Goal: Task Accomplishment & Management: Manage account settings

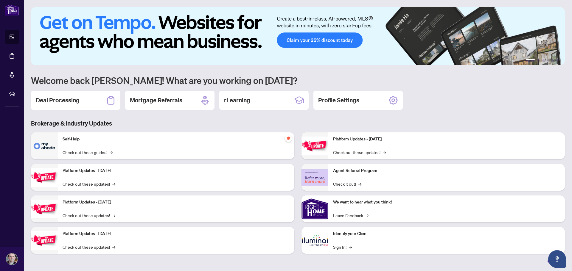
click at [84, 94] on div "Deal Processing" at bounding box center [75, 100] width 89 height 19
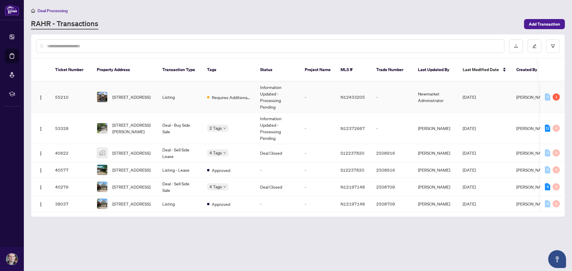
click at [331, 95] on td "-" at bounding box center [318, 97] width 36 height 31
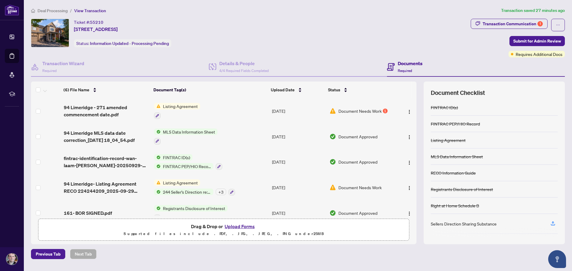
click at [379, 110] on span "Document Needs Work" at bounding box center [359, 111] width 43 height 7
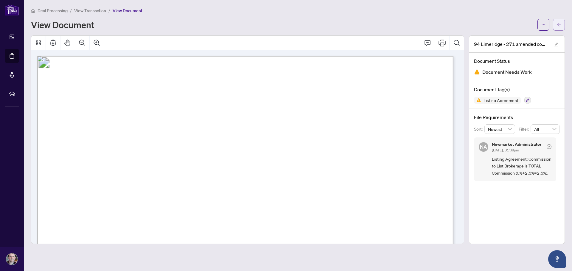
click at [556, 21] on button "button" at bounding box center [559, 25] width 12 height 12
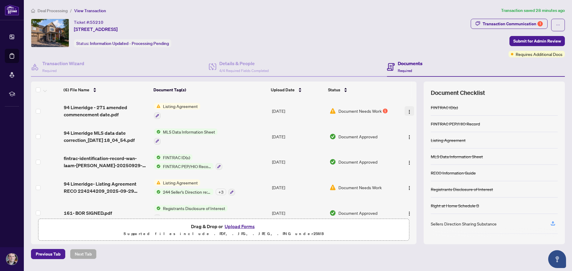
click at [408, 112] on img "button" at bounding box center [409, 112] width 5 height 5
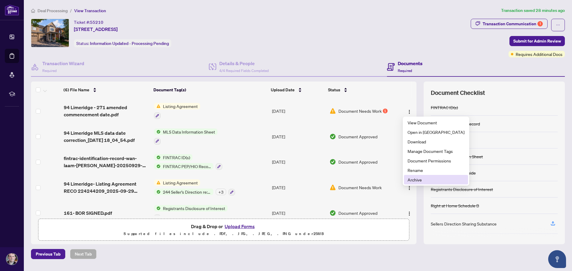
click at [417, 181] on span "Archive" at bounding box center [435, 180] width 57 height 7
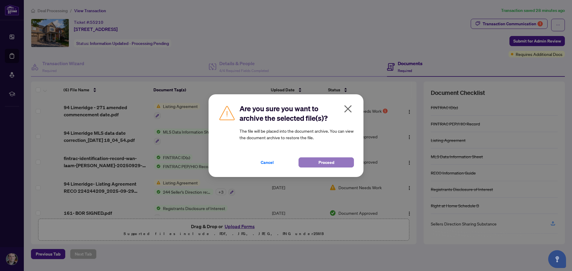
click at [330, 164] on span "Proceed" at bounding box center [326, 163] width 16 height 10
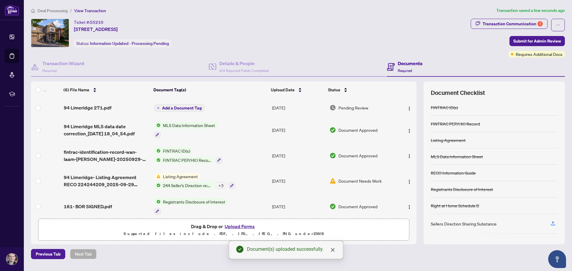
click at [194, 108] on span "Add a Document Tag" at bounding box center [182, 108] width 40 height 4
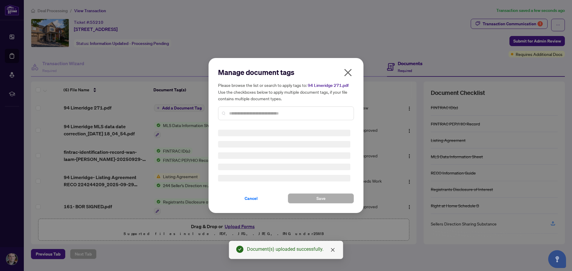
click at [292, 116] on input "text" at bounding box center [289, 113] width 120 height 7
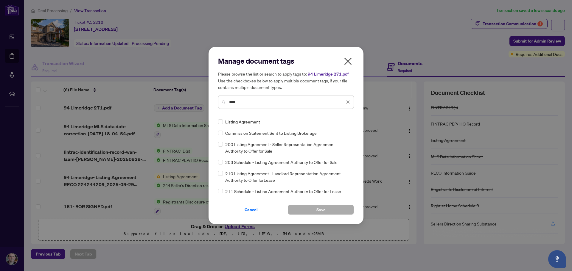
type input "****"
click at [333, 213] on button "Save" at bounding box center [321, 210] width 66 height 10
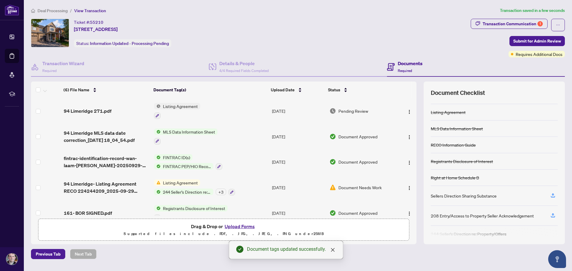
scroll to position [35, 0]
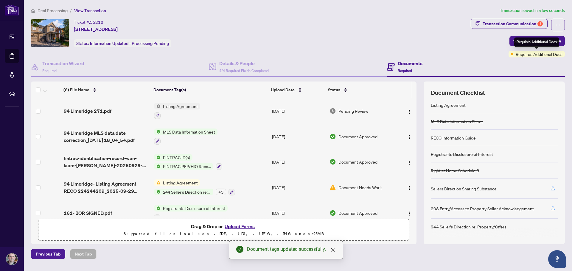
click at [543, 46] on div "Requires Additional Docs" at bounding box center [536, 43] width 45 height 10
click at [511, 42] on button "Submit for Admin Review" at bounding box center [536, 41] width 55 height 10
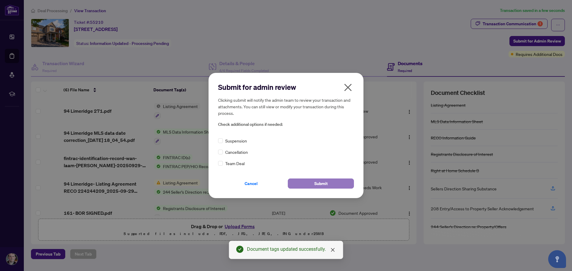
click at [330, 185] on button "Submit" at bounding box center [321, 184] width 66 height 10
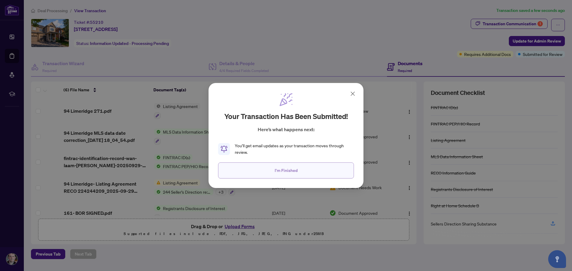
click at [302, 171] on button "I'm Finished" at bounding box center [286, 171] width 136 height 16
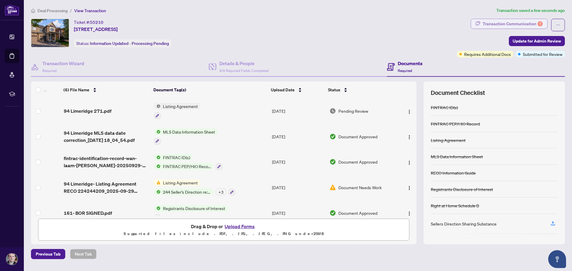
click at [516, 21] on div "Transaction Communication 1" at bounding box center [512, 24] width 60 height 10
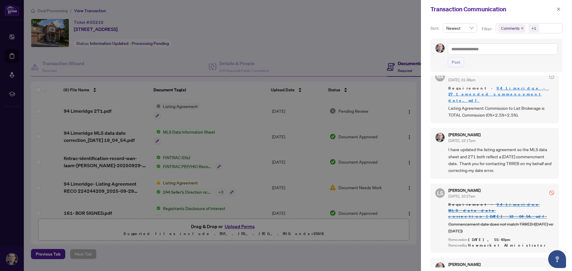
scroll to position [0, 0]
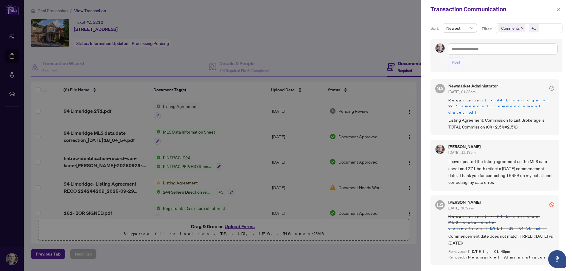
click at [364, 53] on div at bounding box center [286, 135] width 572 height 271
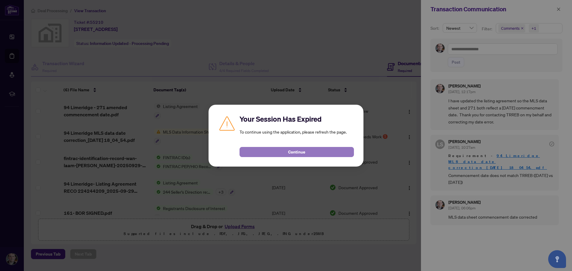
click at [311, 150] on button "Continue" at bounding box center [296, 152] width 114 height 10
